Goal: Find contact information: Find contact information

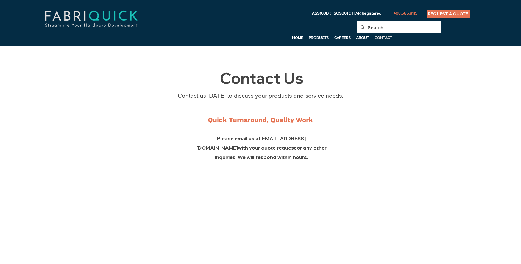
drag, startPoint x: 0, startPoint y: 0, endPoint x: 371, endPoint y: 28, distance: 372.4
drag, startPoint x: 371, startPoint y: 28, endPoint x: 187, endPoint y: 116, distance: 204.4
click at [188, 116] on div "main content" at bounding box center [260, 220] width 521 height 348
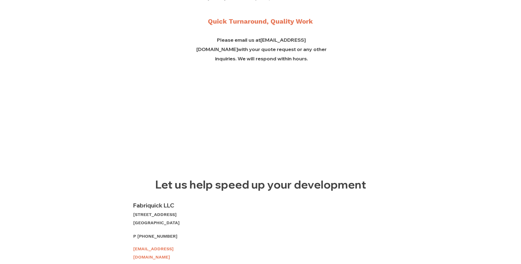
scroll to position [110, 0]
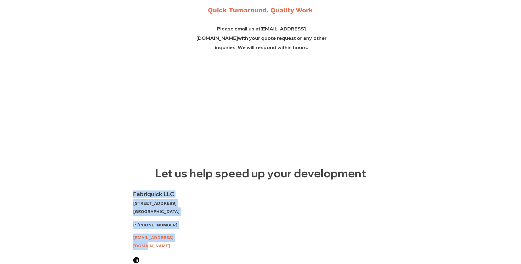
drag, startPoint x: 133, startPoint y: 195, endPoint x: 177, endPoint y: 237, distance: 60.8
click at [177, 237] on div "Fabriquick LLC [STREET_ADDRESS] [PERSON_NAME][GEOGRAPHIC_DATA] P [PHONE_NUMBER]…" at bounding box center [168, 235] width 72 height 88
copy div "Fabriquick LLC [STREET_ADDRESS] [PERSON_NAME][GEOGRAPHIC_DATA] P [PHONE_NUMBER]…"
